Goal: Information Seeking & Learning: Learn about a topic

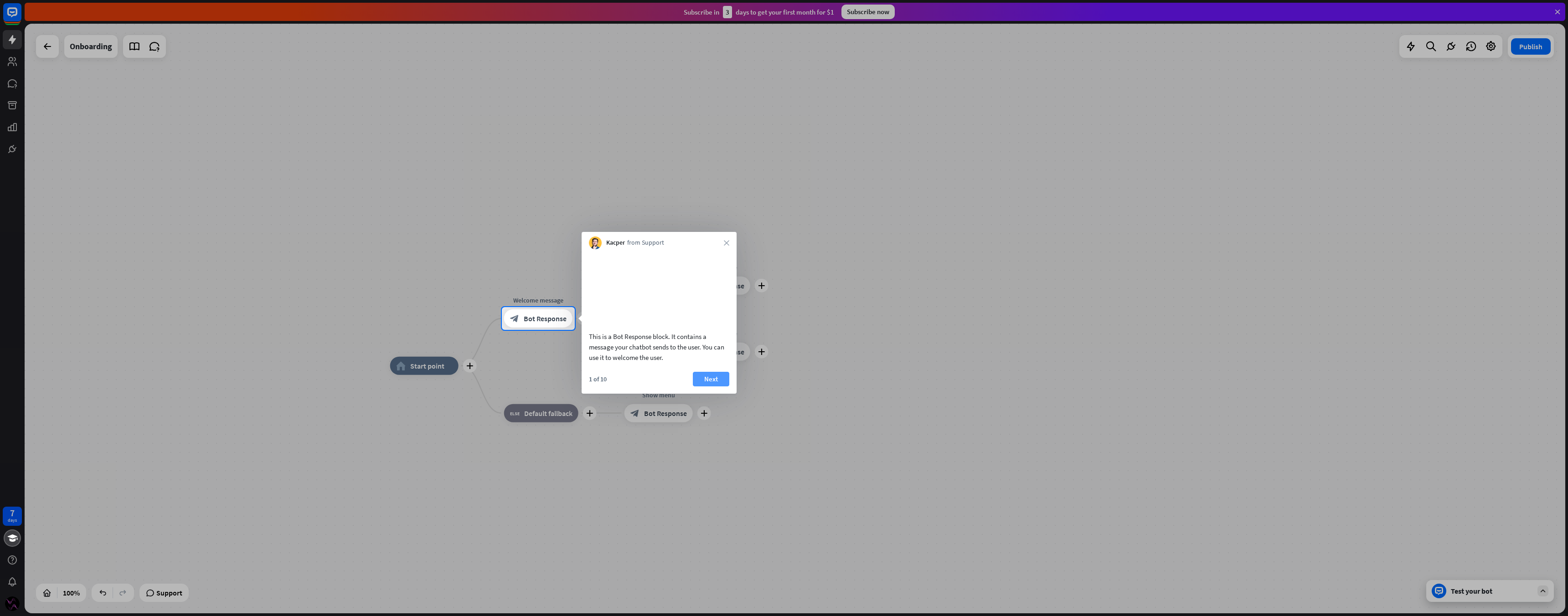
click at [712, 387] on button "Next" at bounding box center [710, 379] width 36 height 14
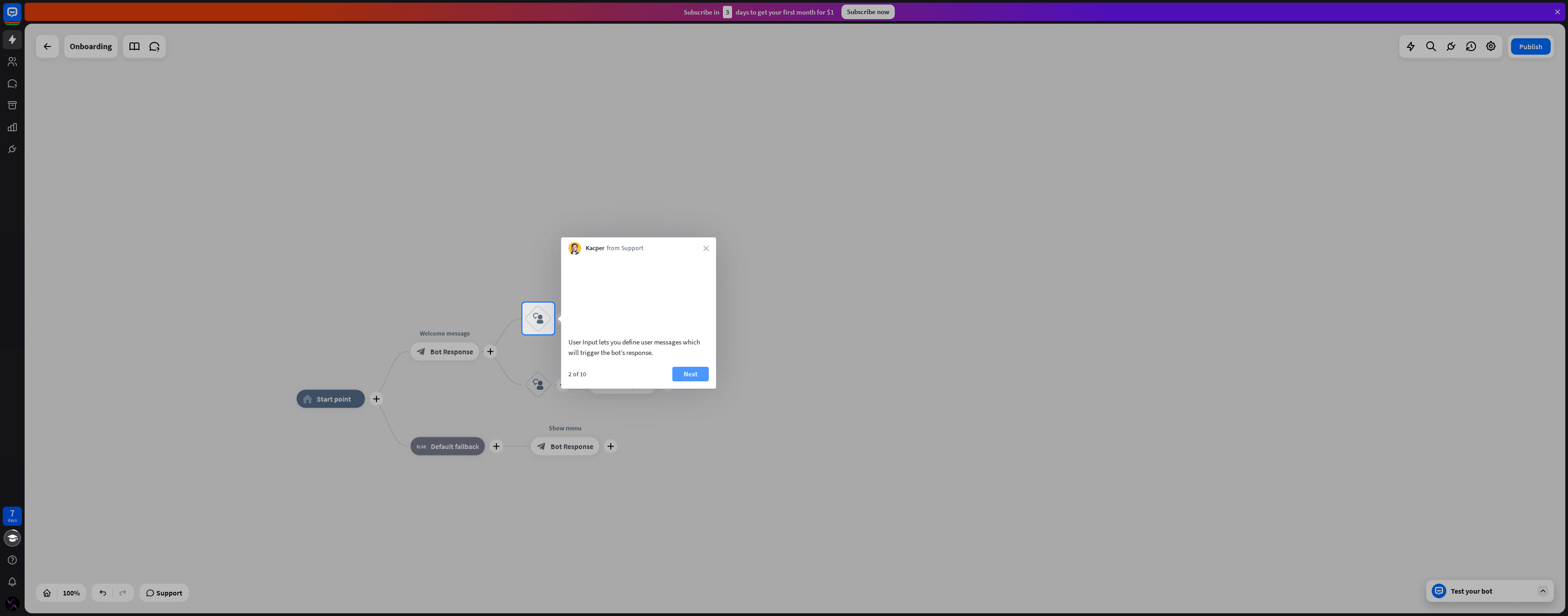
click at [696, 381] on button "Next" at bounding box center [690, 374] width 36 height 14
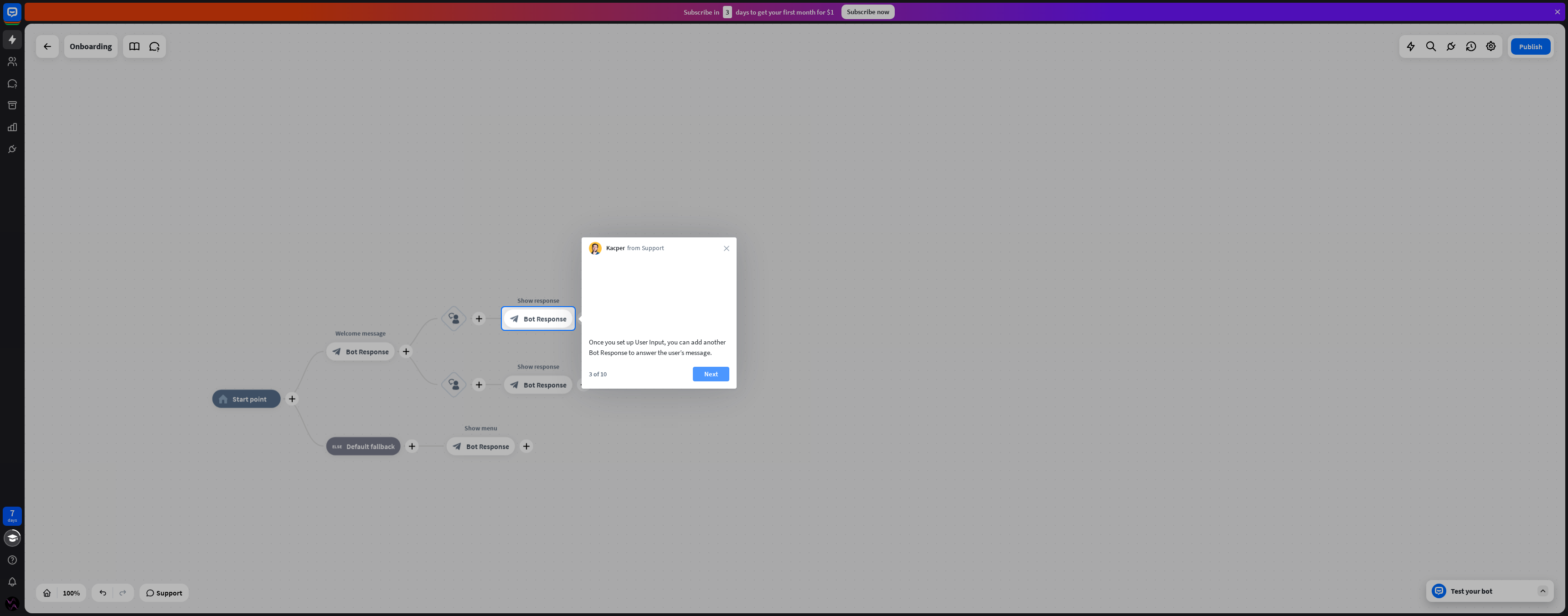
click at [712, 381] on button "Next" at bounding box center [710, 374] width 36 height 14
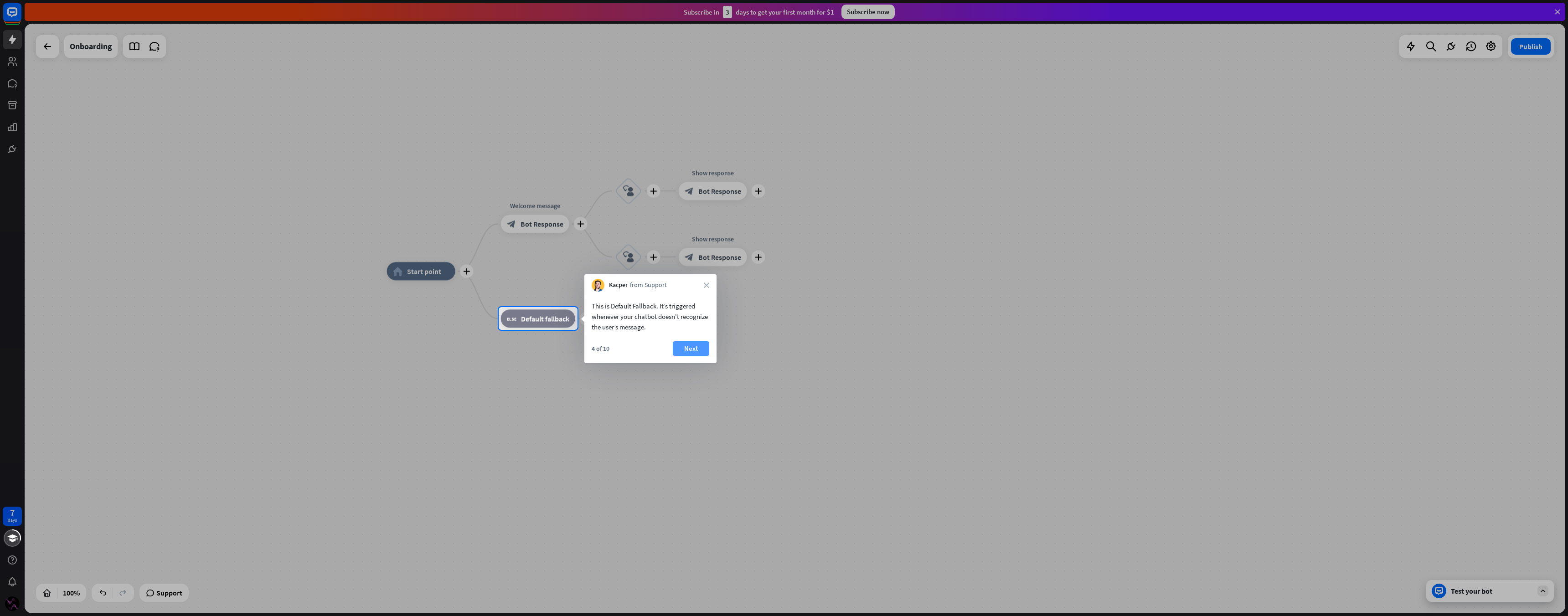
click at [677, 352] on button "Next" at bounding box center [691, 348] width 36 height 14
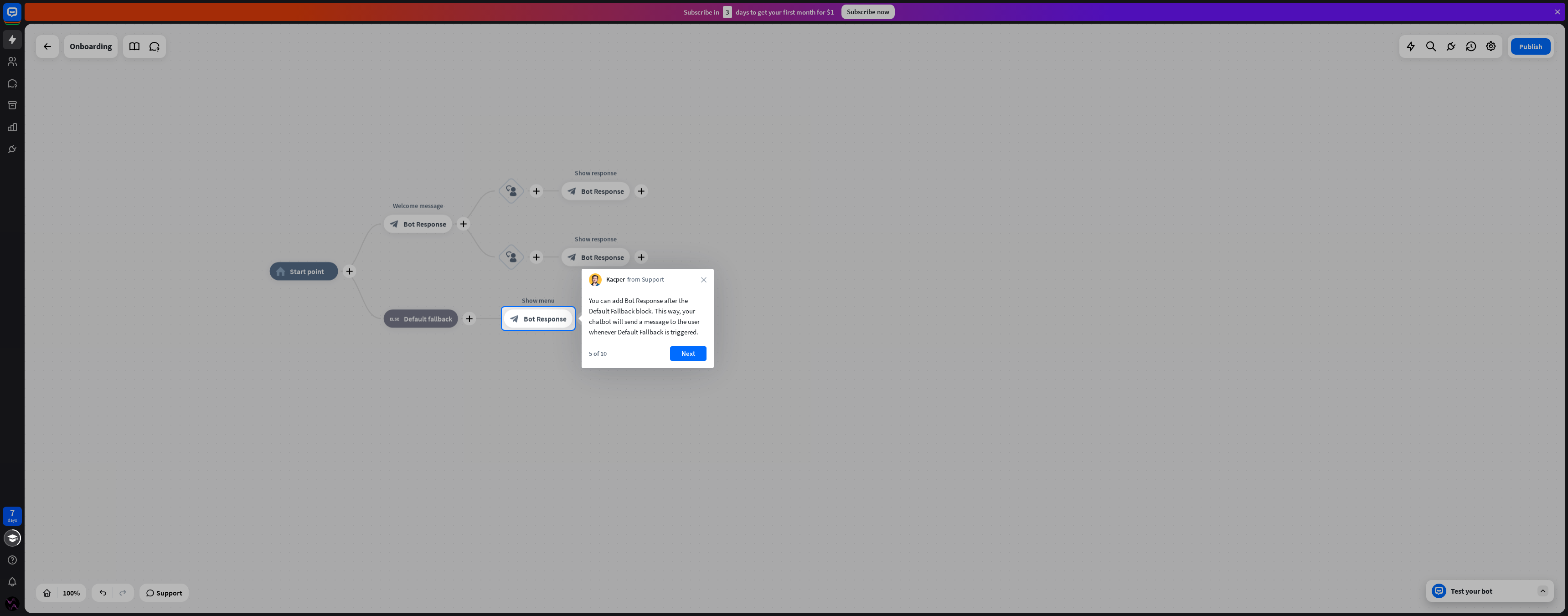
click at [677, 352] on button "Next" at bounding box center [688, 354] width 36 height 14
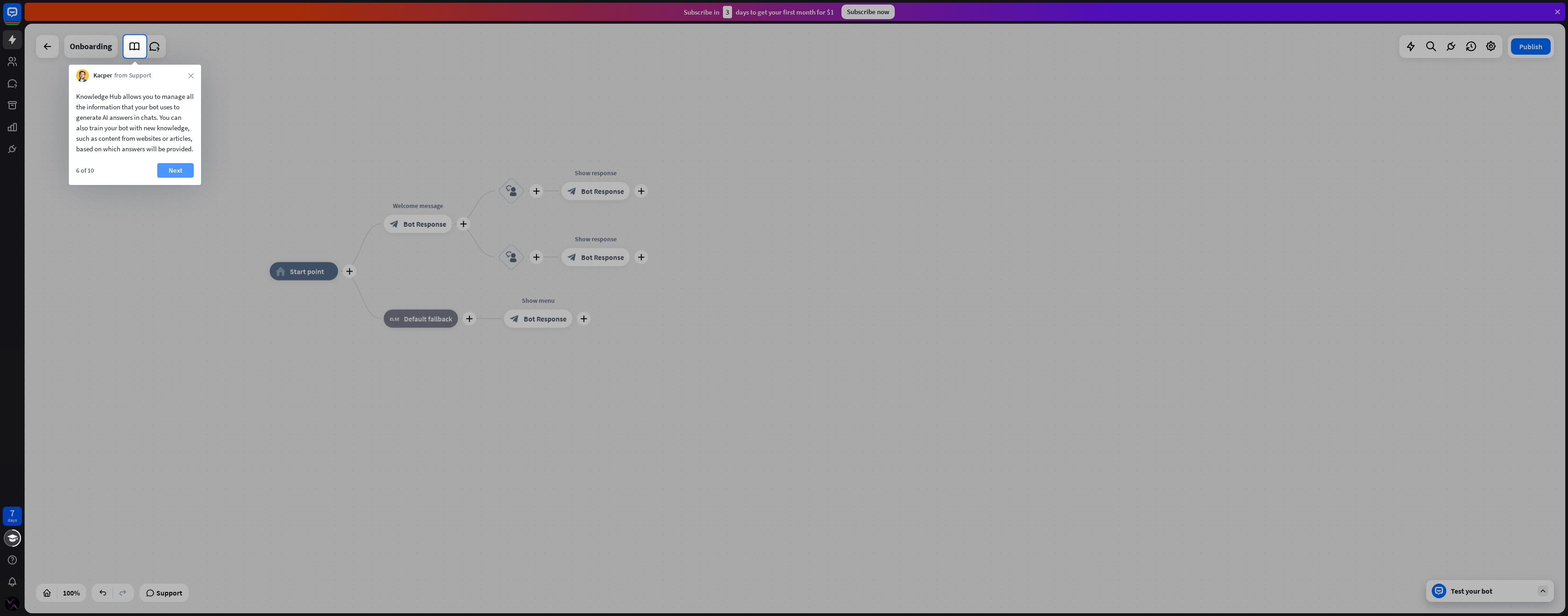
click at [169, 178] on button "Next" at bounding box center [175, 170] width 36 height 14
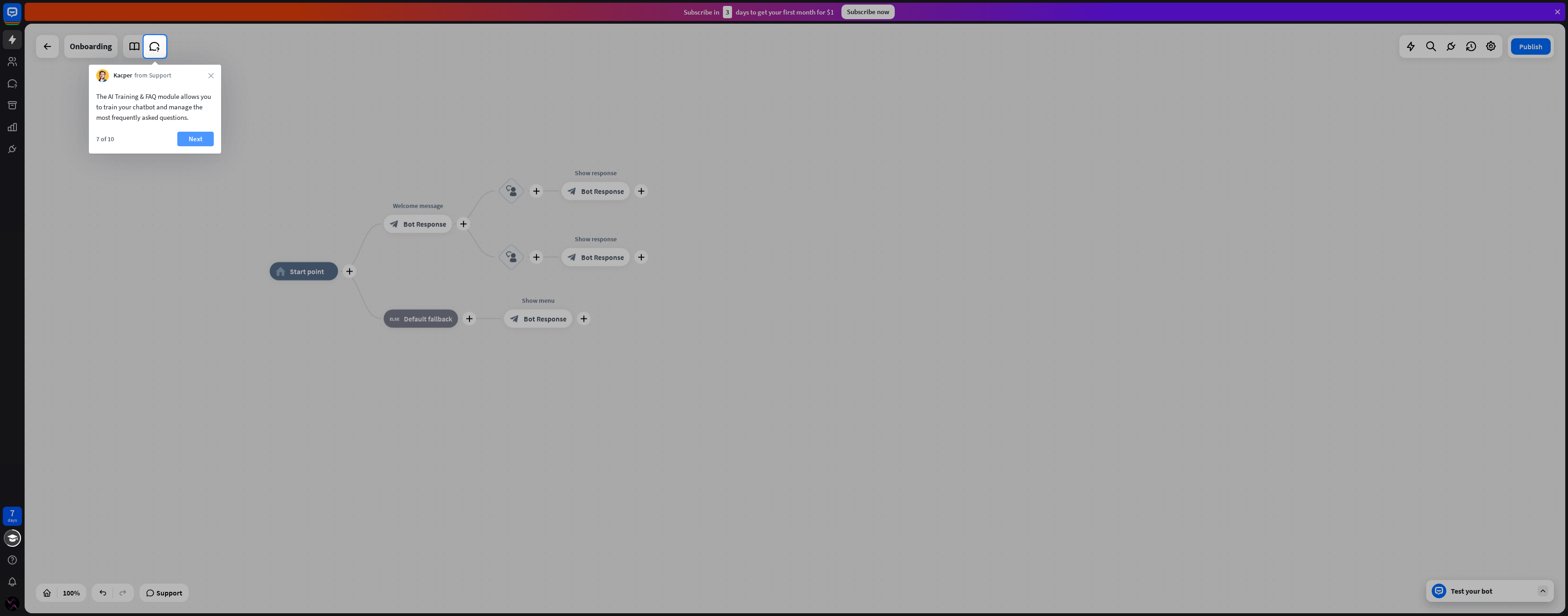
click at [185, 139] on button "Next" at bounding box center [195, 139] width 36 height 14
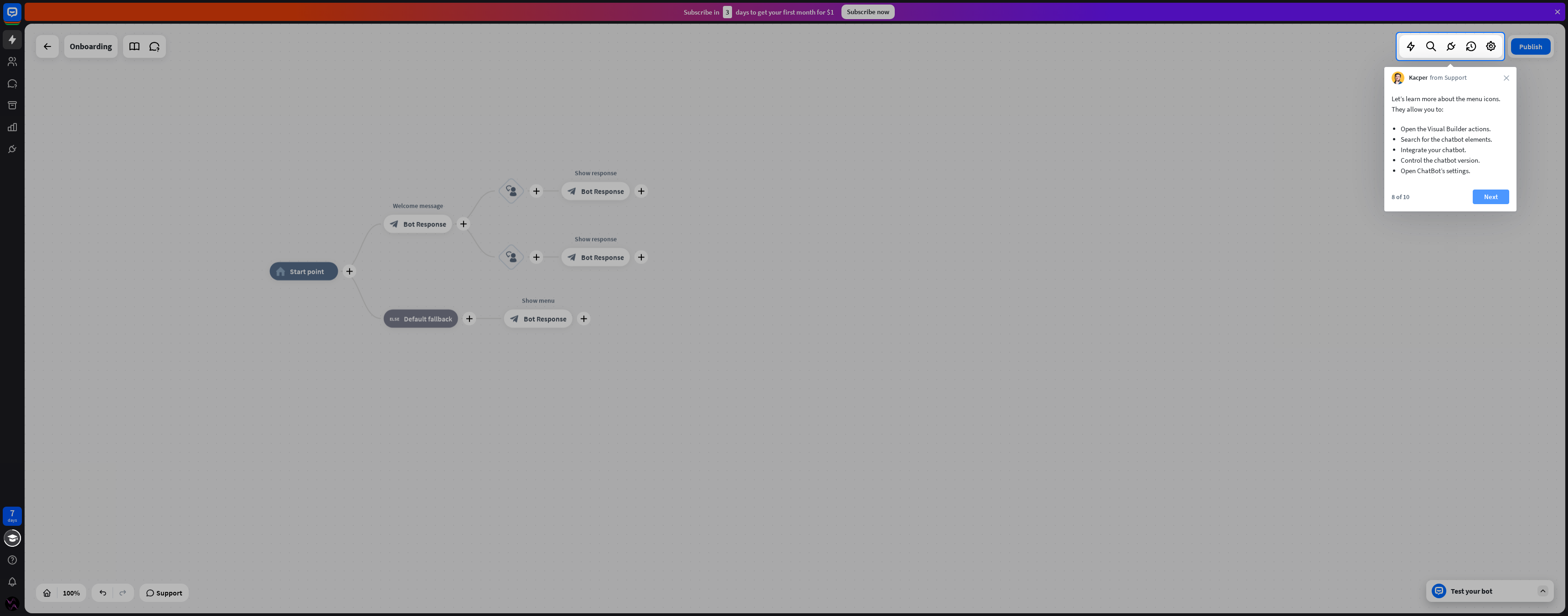
click at [1477, 193] on button "Next" at bounding box center [1490, 197] width 36 height 14
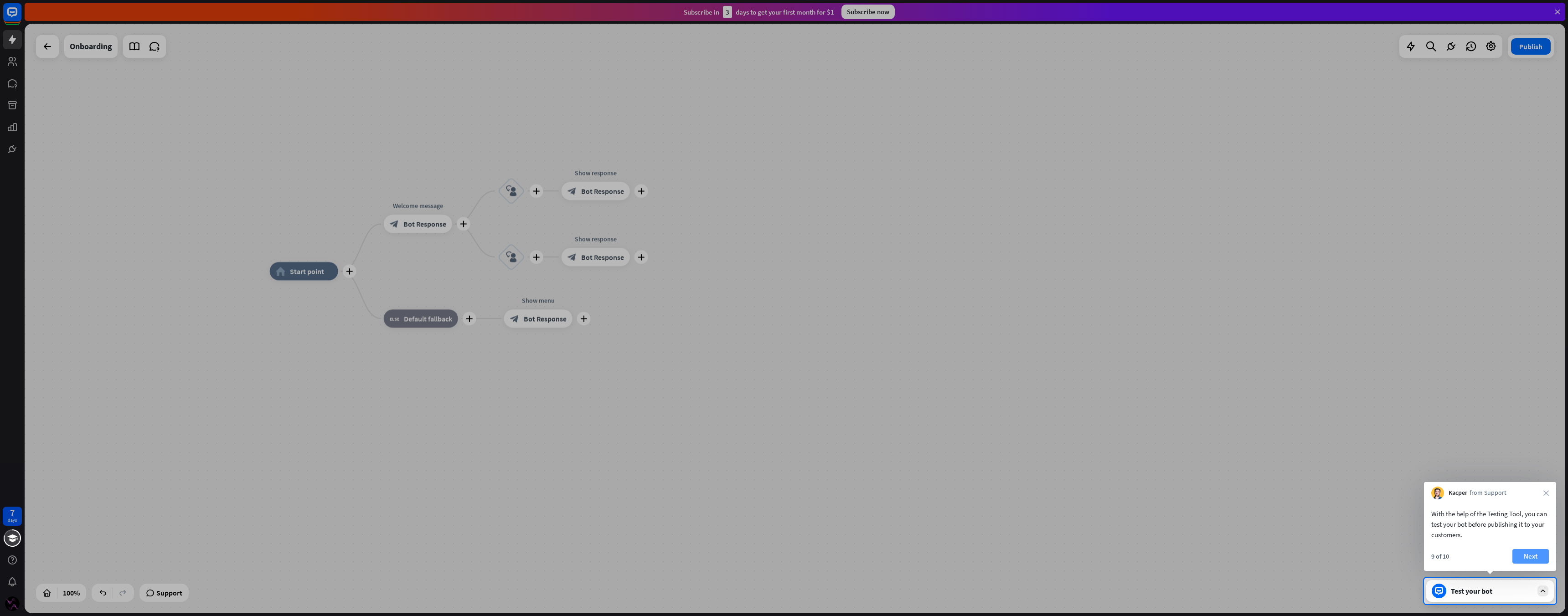
click at [1534, 559] on button "Next" at bounding box center [1530, 556] width 36 height 14
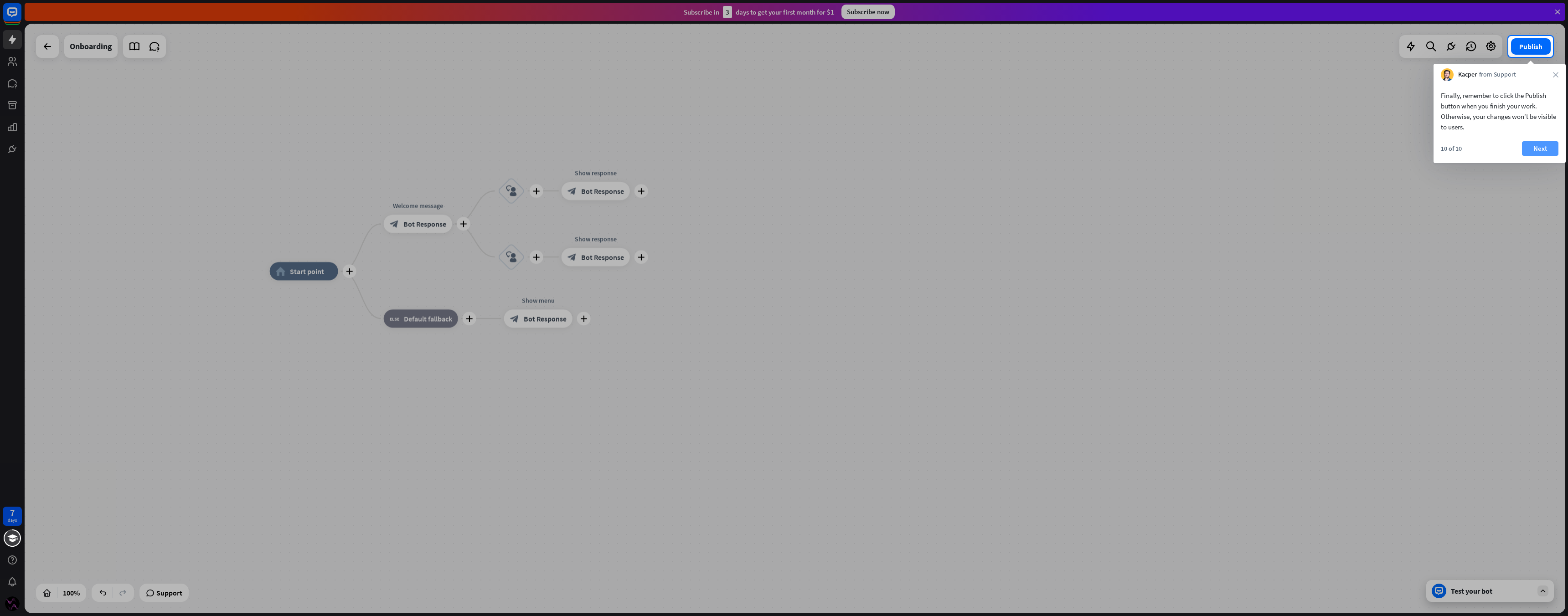
click at [1549, 143] on button "Next" at bounding box center [1540, 149] width 36 height 14
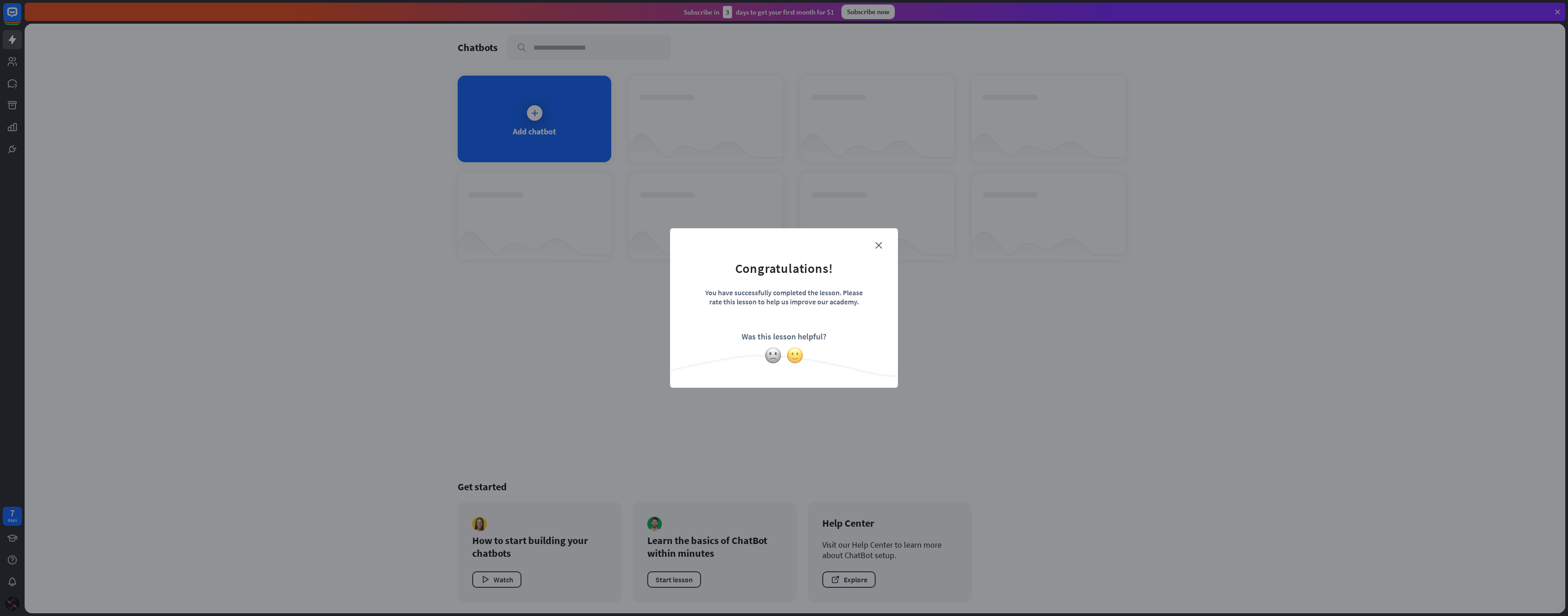
click at [801, 357] on img at bounding box center [795, 355] width 17 height 17
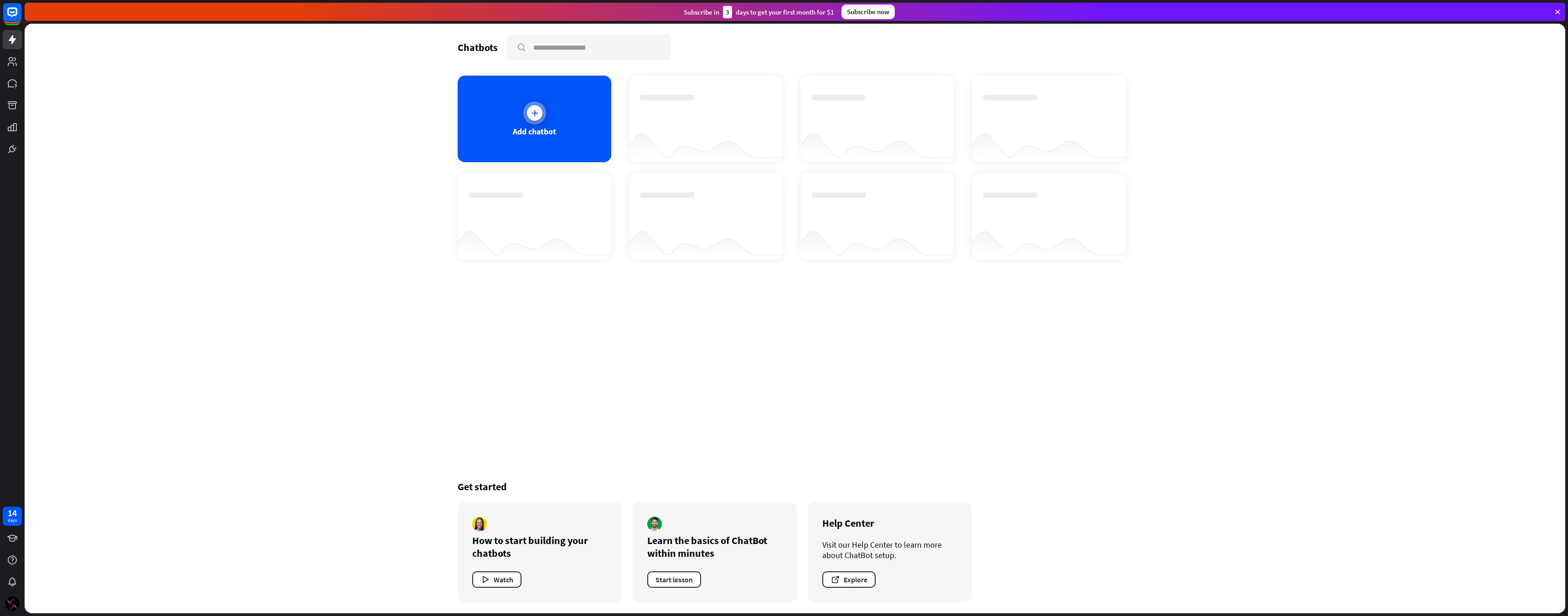
click at [541, 112] on div at bounding box center [535, 113] width 16 height 16
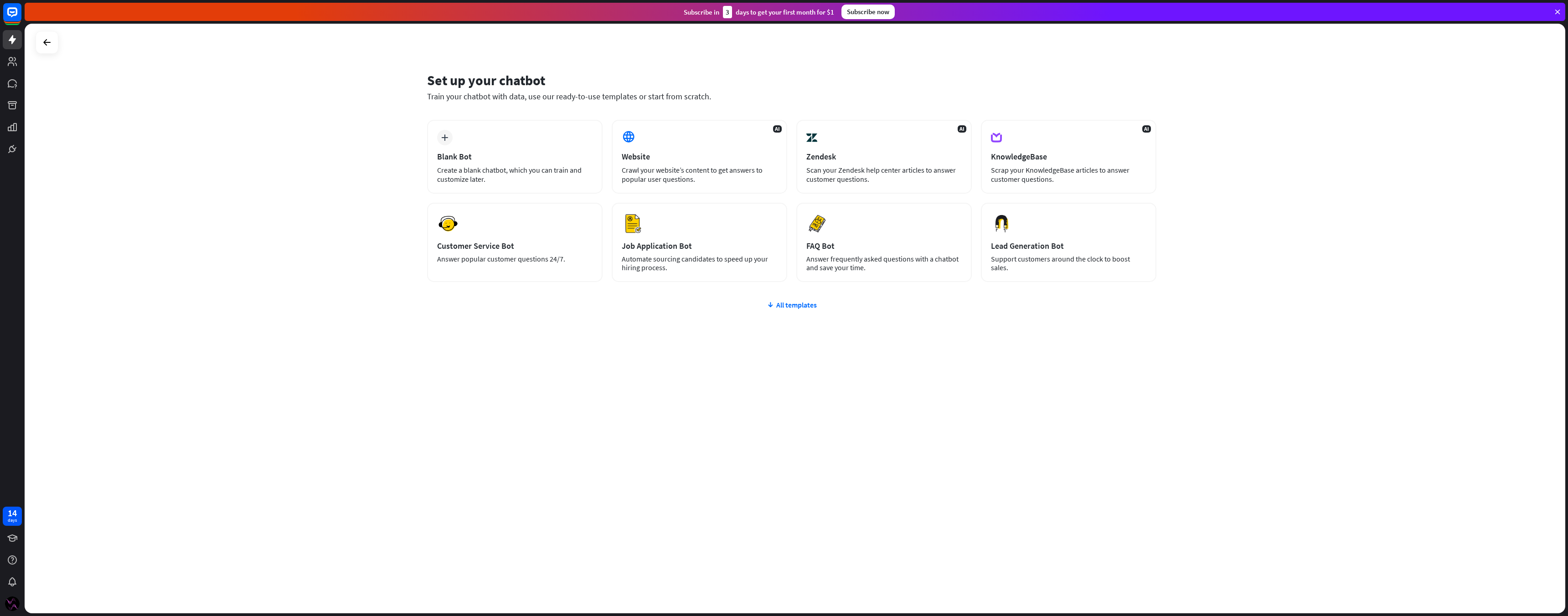
click at [867, 7] on div "Subscribe now" at bounding box center [868, 12] width 53 height 14
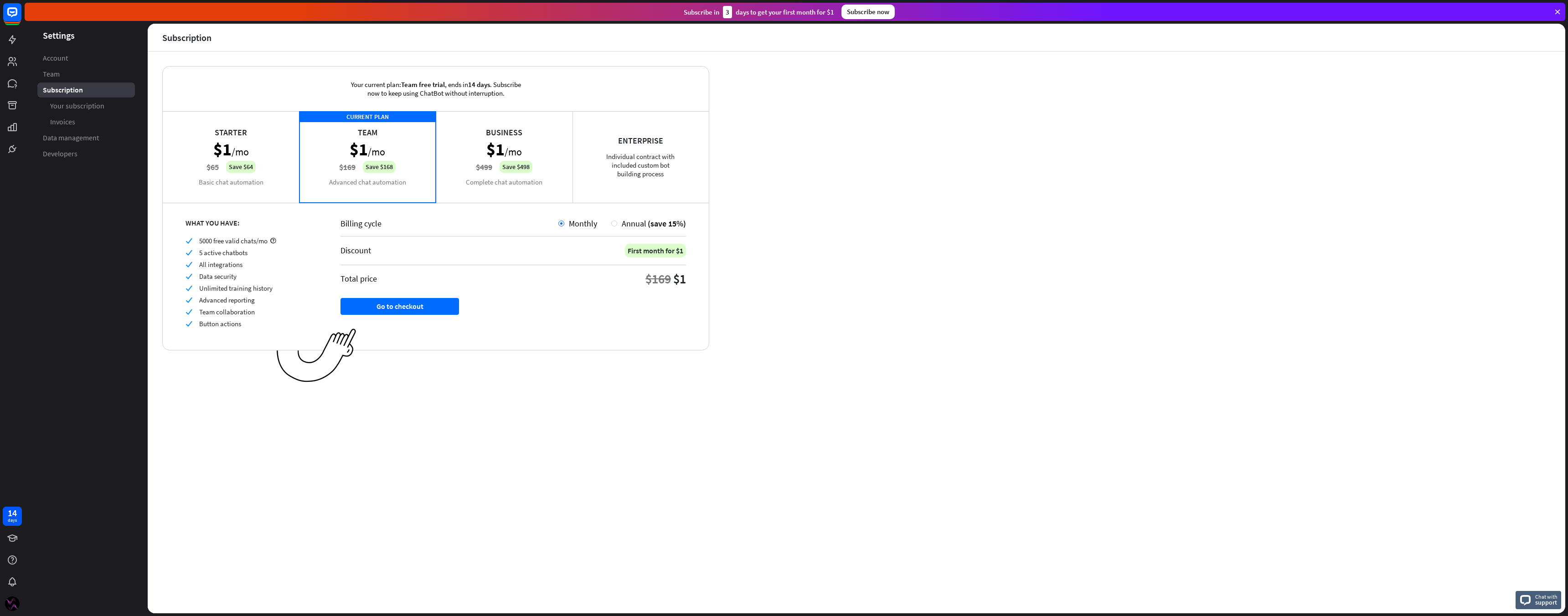
click at [252, 189] on div "Starter $1 /mo $65 Save $64 Basic chat automation" at bounding box center [231, 156] width 137 height 91
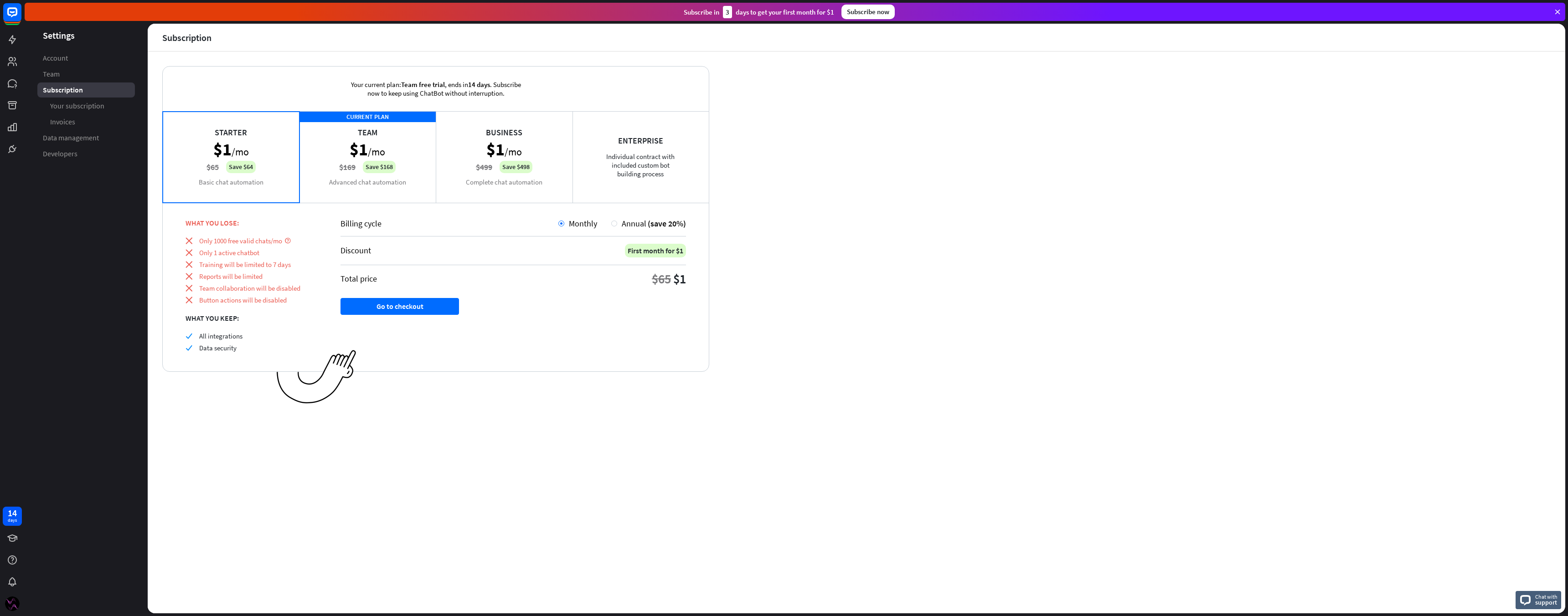
click at [321, 189] on div "CURRENT PLAN Team $1 /mo $169 Save $168 Advanced chat automation" at bounding box center [368, 156] width 137 height 91
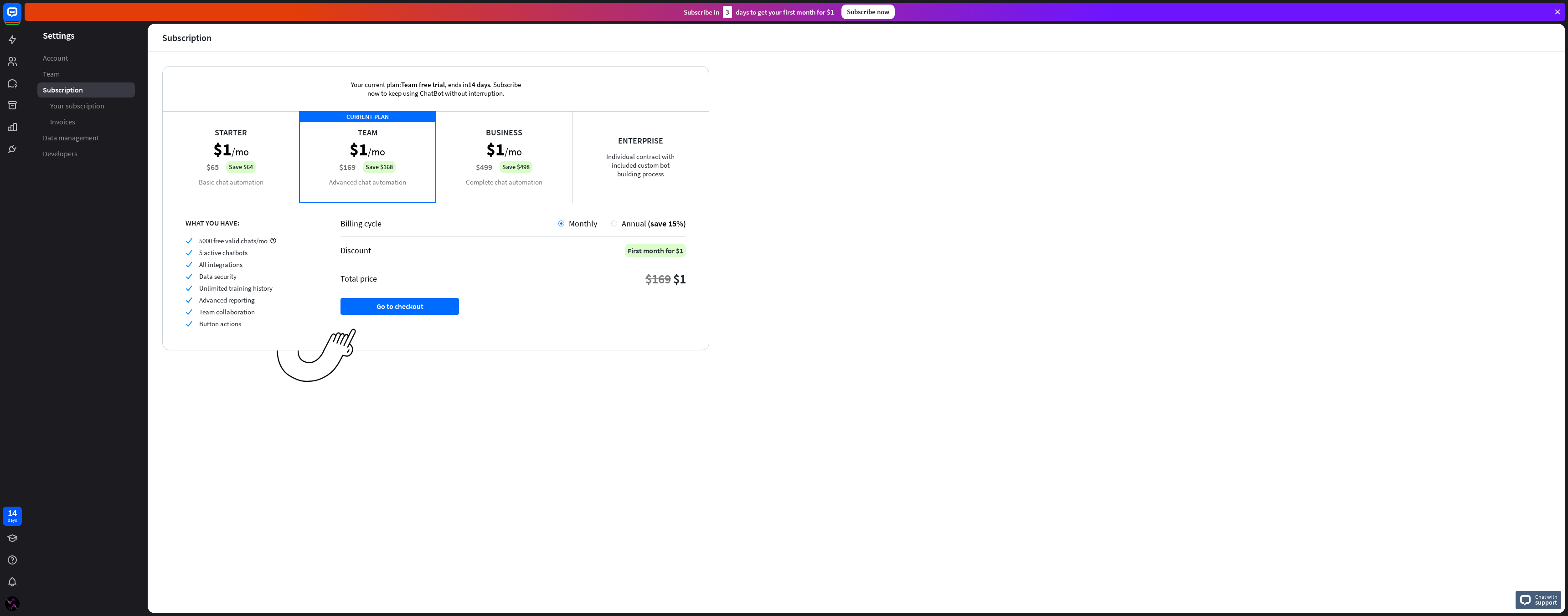
click at [474, 184] on div "Business $1 /mo $499 Save $498 Complete chat automation" at bounding box center [504, 156] width 137 height 91
click at [615, 220] on div at bounding box center [614, 223] width 6 height 6
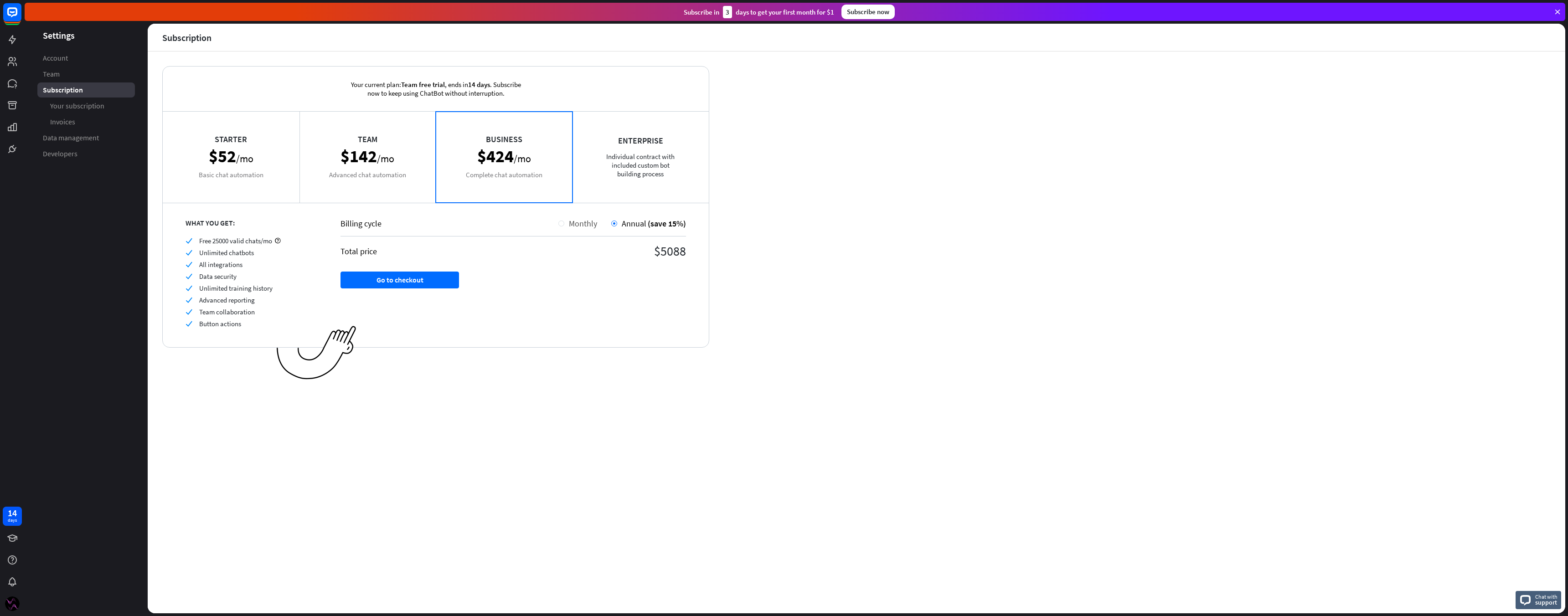
click at [572, 223] on span "Monthly" at bounding box center [583, 224] width 28 height 11
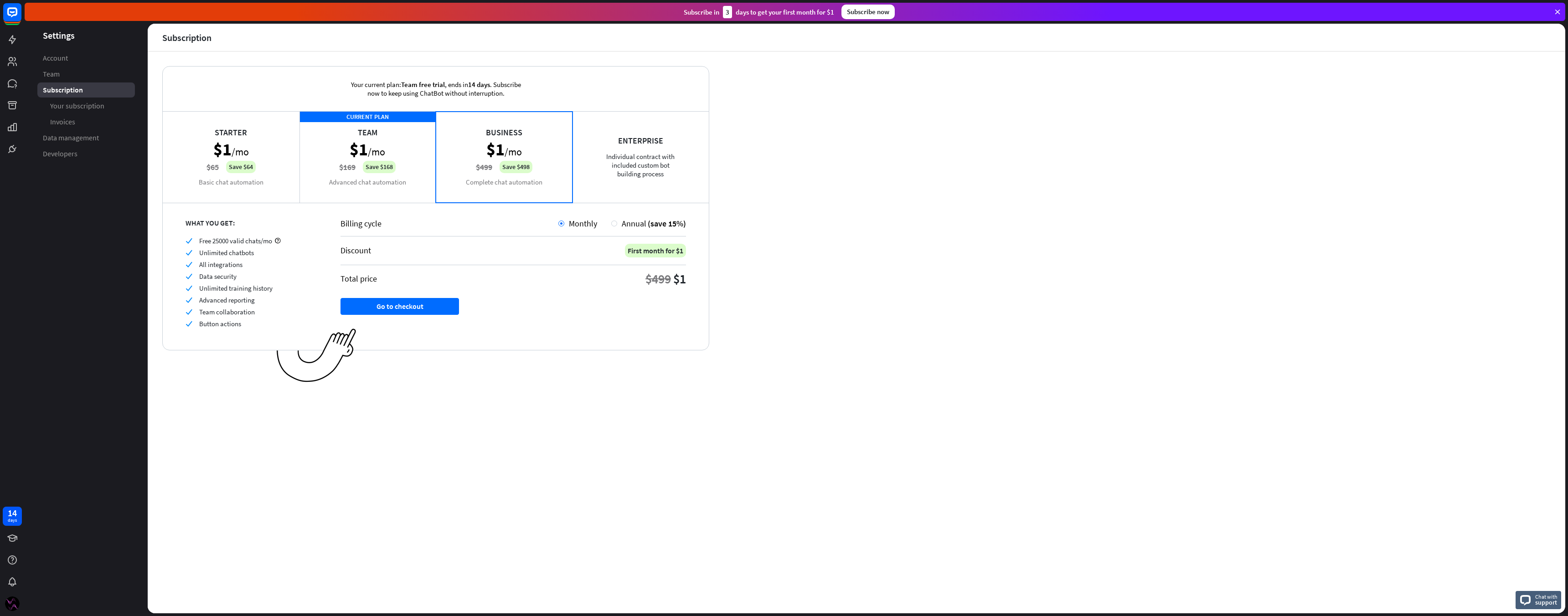
click at [1555, 9] on icon at bounding box center [1557, 12] width 8 height 8
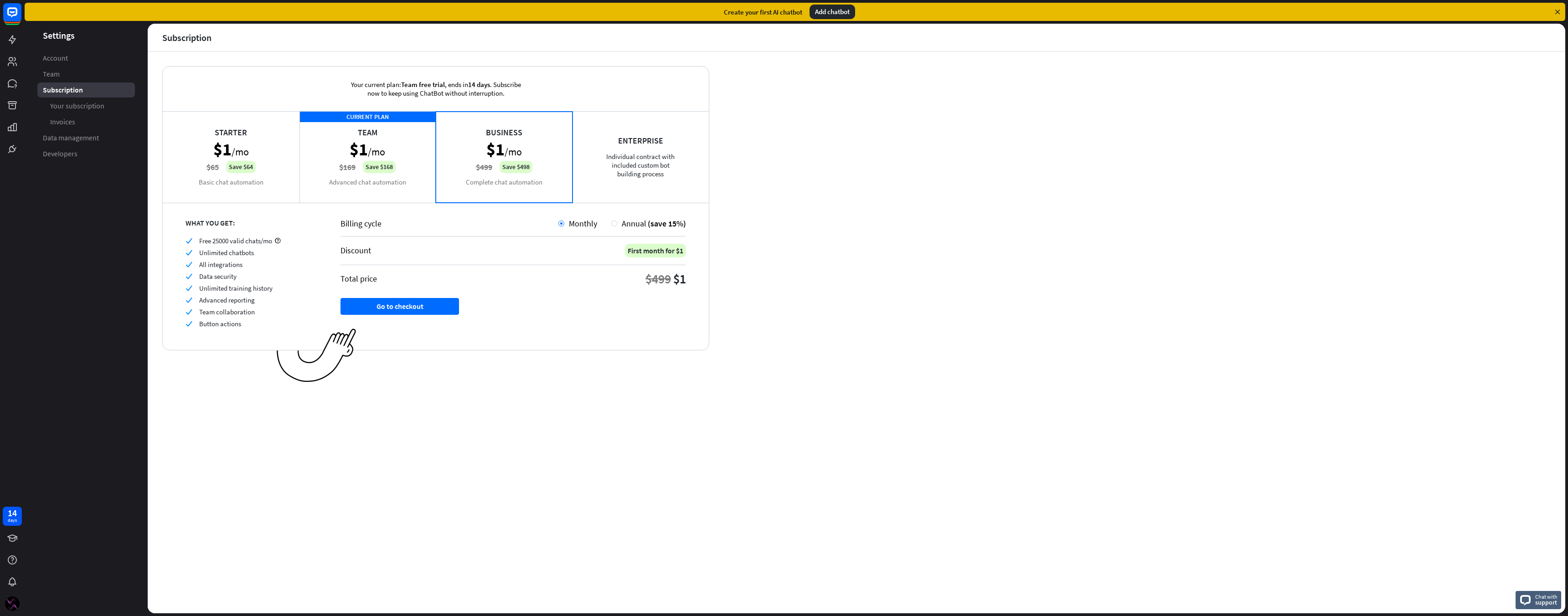
click at [1409, 45] on header "Subscription" at bounding box center [856, 37] width 1417 height 28
click at [833, 10] on div "Add chatbot" at bounding box center [832, 12] width 45 height 14
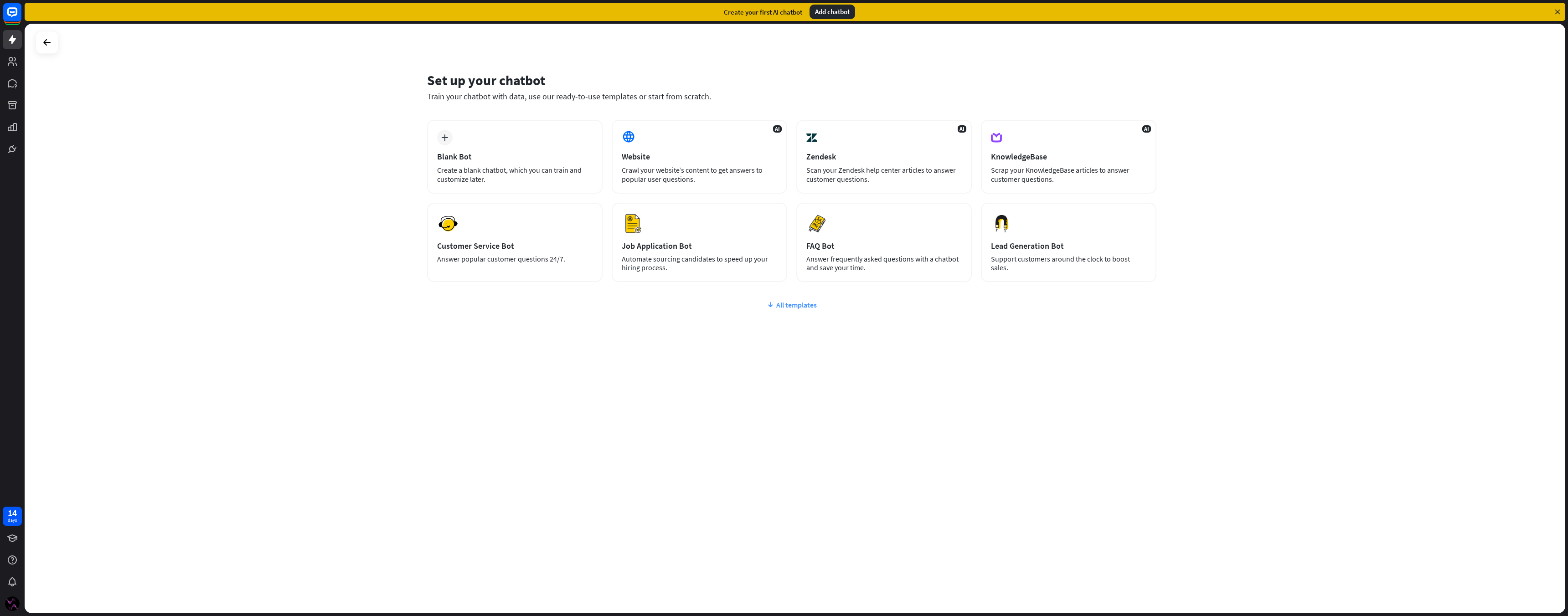
click at [808, 308] on div "All templates" at bounding box center [791, 305] width 729 height 9
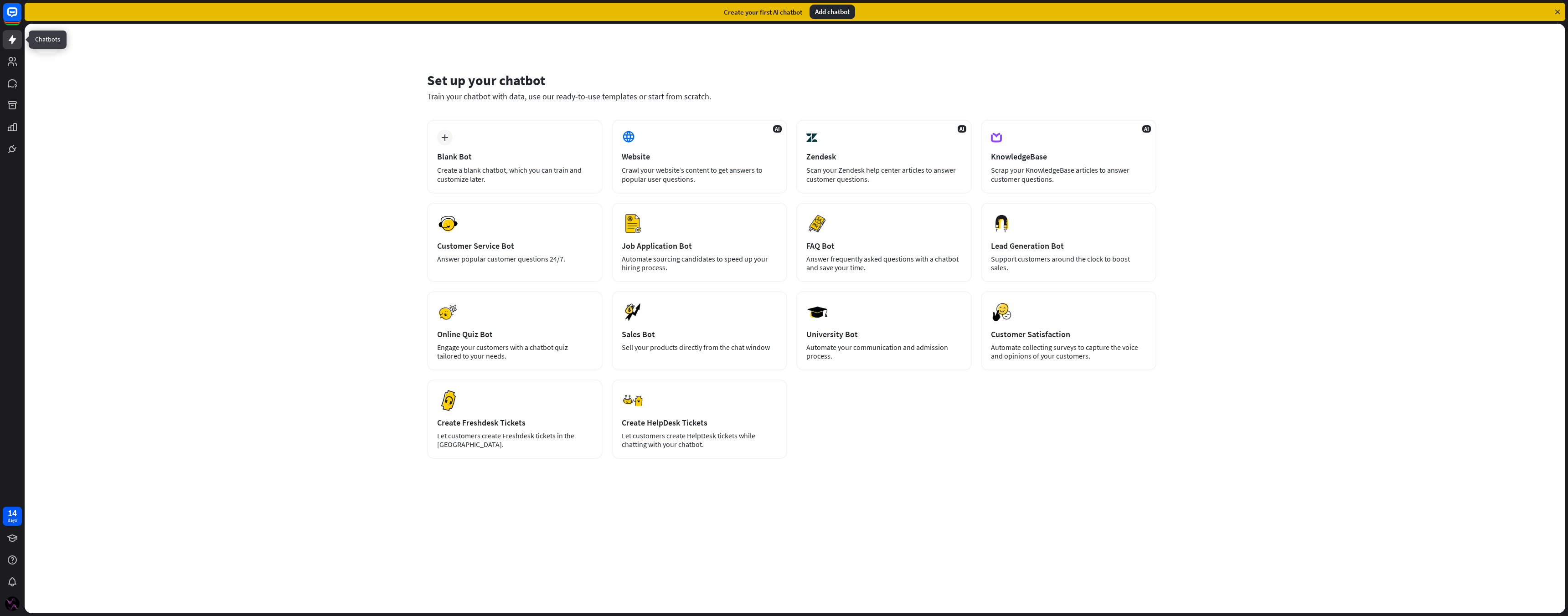
click at [12, 34] on link at bounding box center [12, 39] width 19 height 19
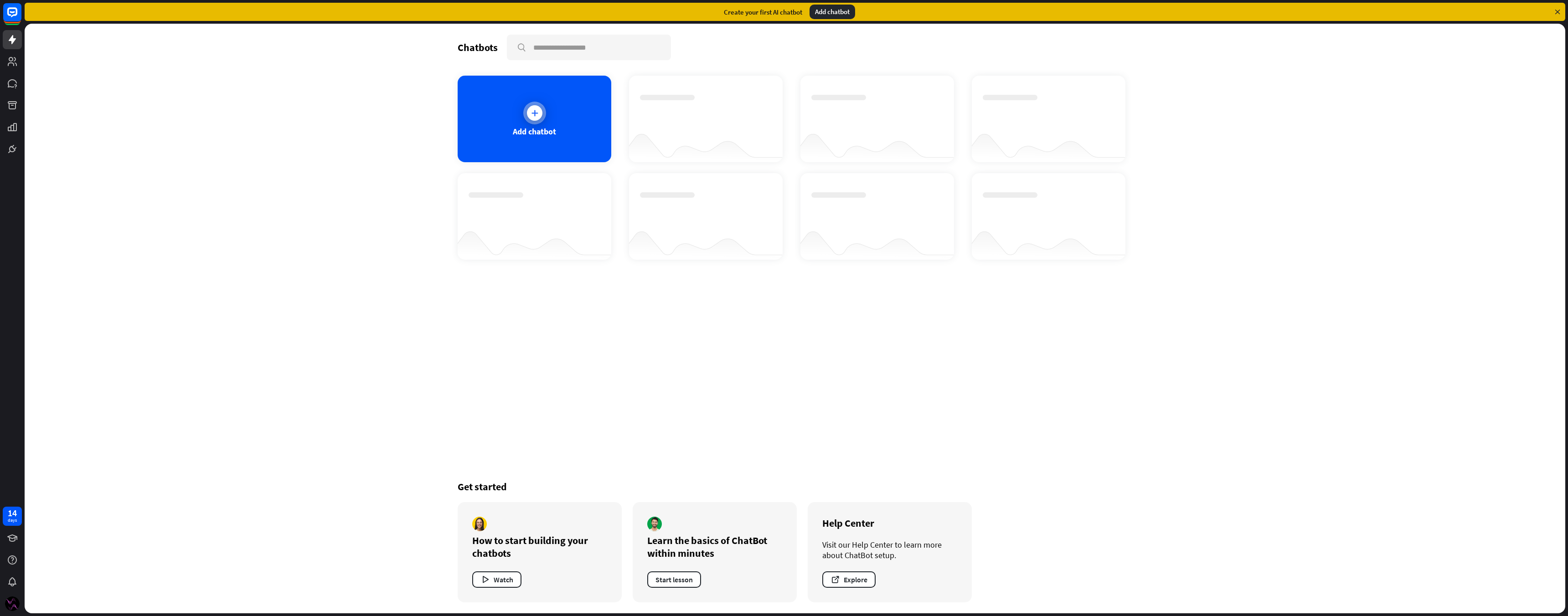
click at [502, 108] on div "Add chatbot" at bounding box center [535, 119] width 154 height 87
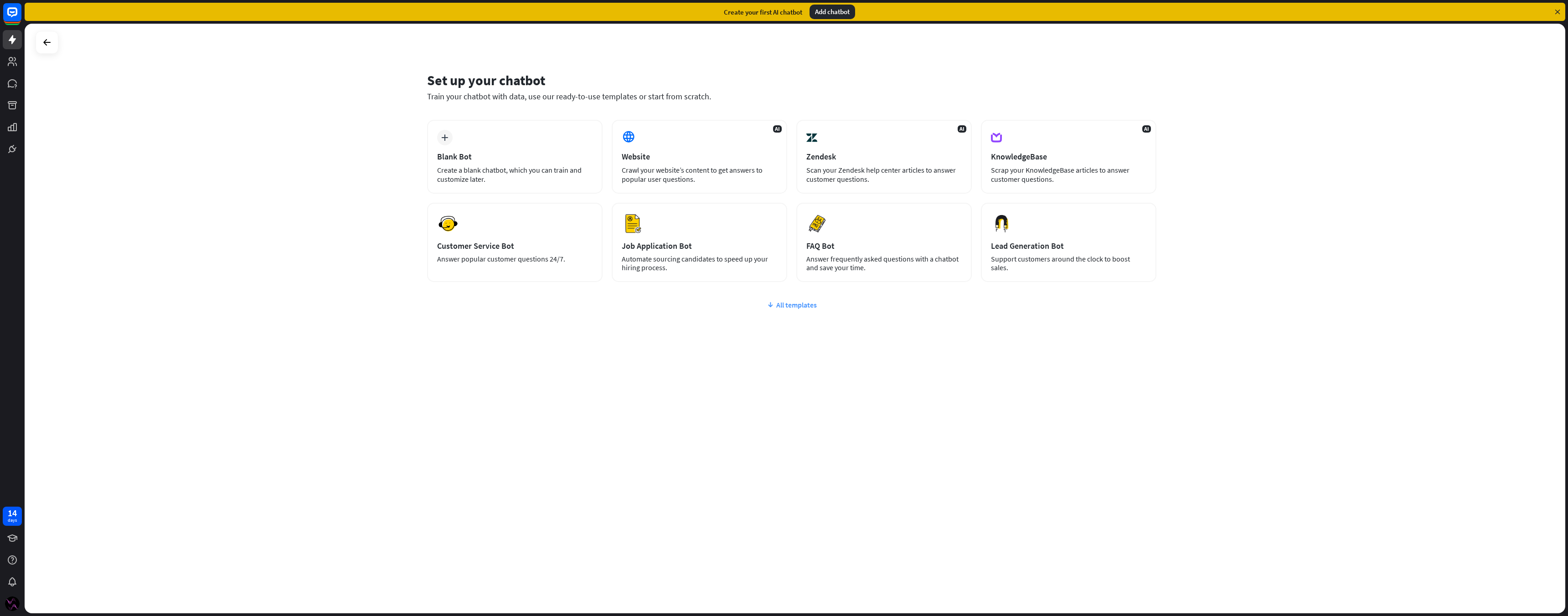
click at [814, 308] on div "All templates" at bounding box center [791, 305] width 729 height 9
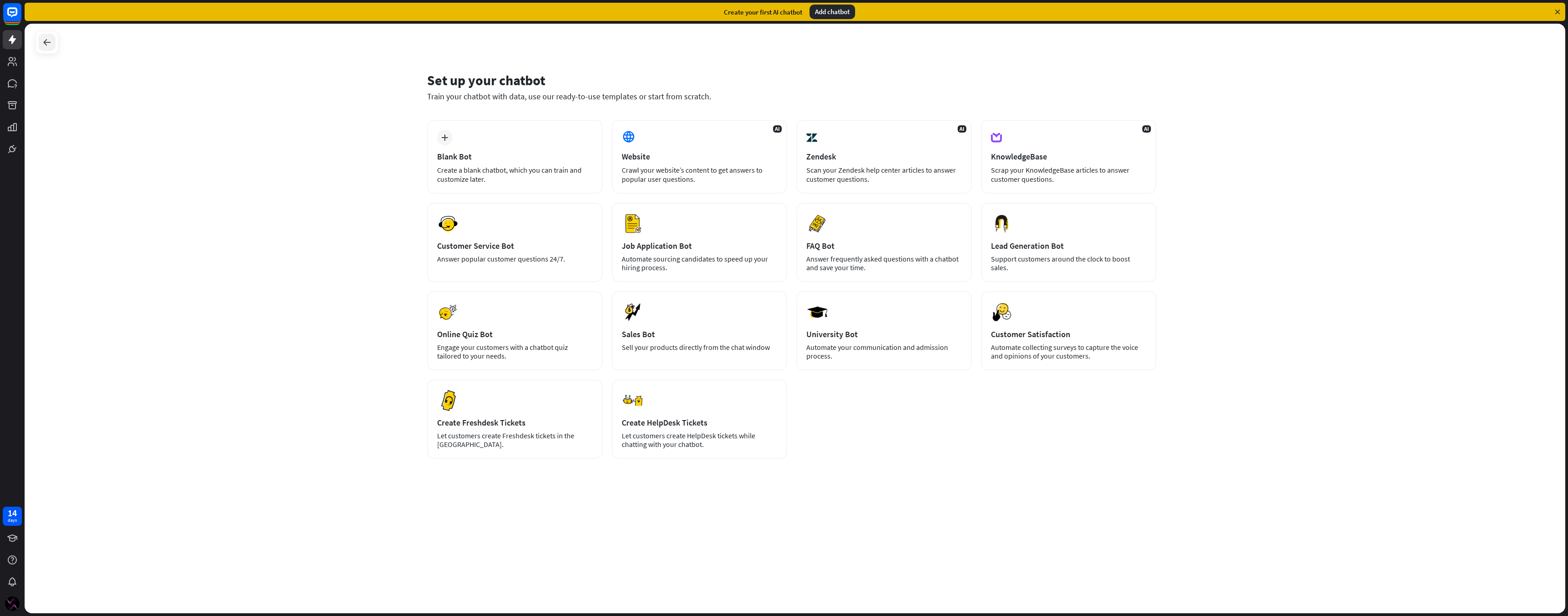
click at [42, 41] on icon at bounding box center [47, 42] width 11 height 11
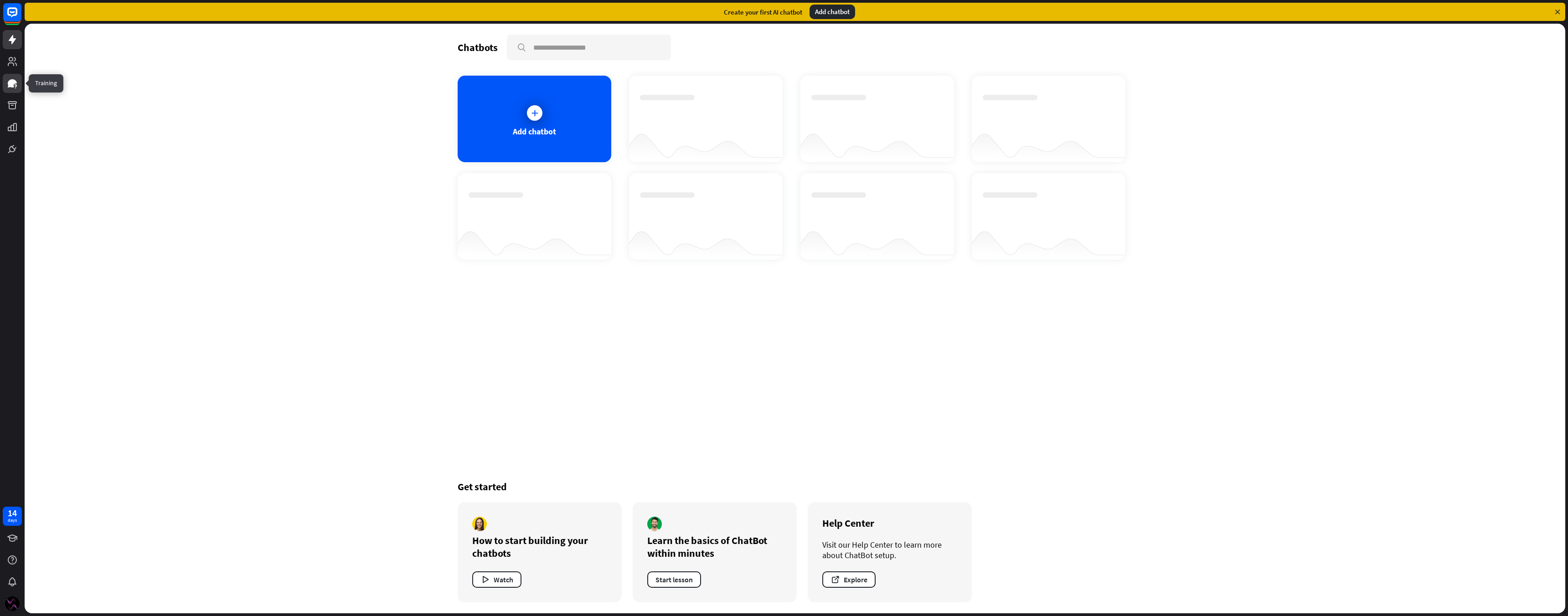
click at [12, 89] on link at bounding box center [12, 83] width 19 height 19
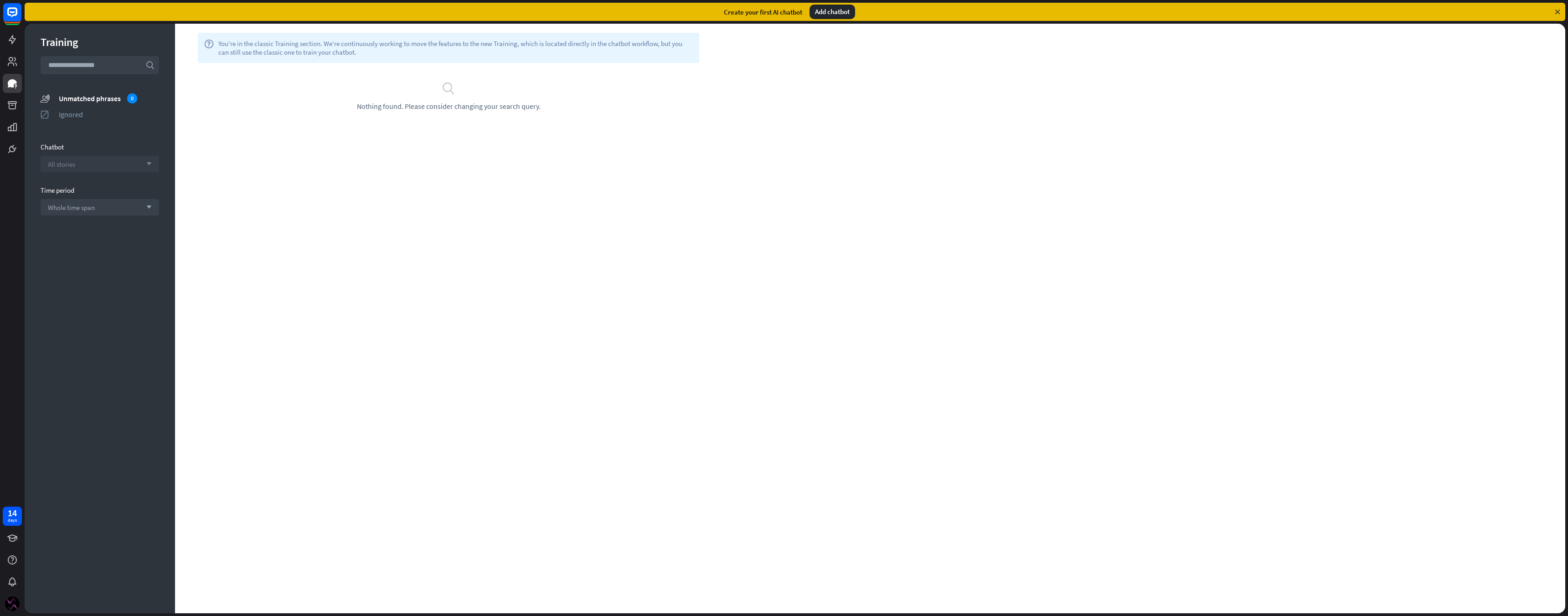
click at [108, 165] on div "All stories arrow_down" at bounding box center [100, 164] width 118 height 16
click at [107, 165] on input "search" at bounding box center [93, 164] width 90 height 16
click at [9, 154] on link at bounding box center [12, 149] width 19 height 19
